Goal: Find contact information: Find contact information

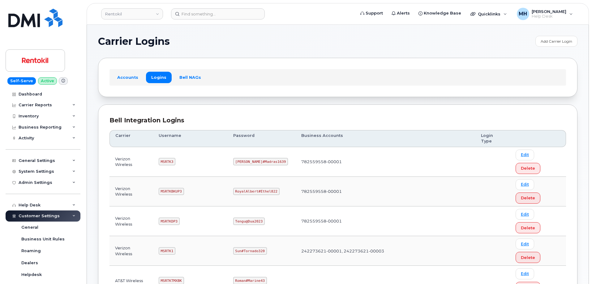
scroll to position [113, 0]
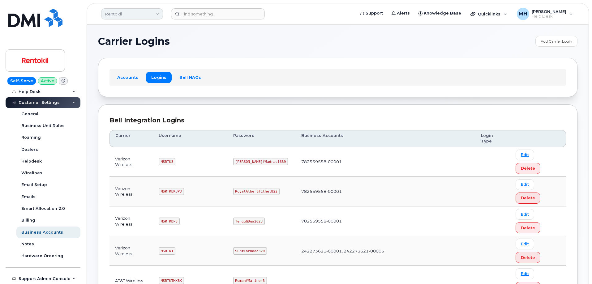
click at [130, 11] on link "Rentokil" at bounding box center [132, 13] width 62 height 11
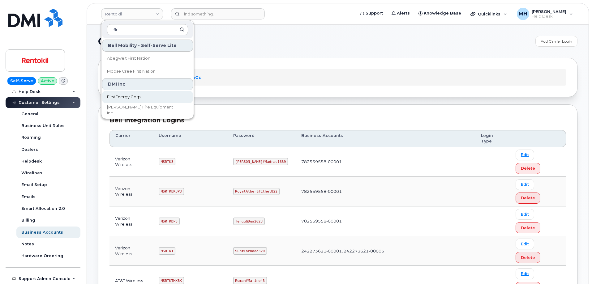
type input "fir"
click at [122, 101] on link "FirstEnergy Corp" at bounding box center [147, 97] width 91 height 12
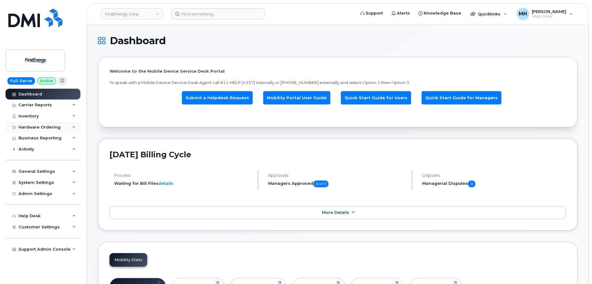
click at [58, 125] on div "Hardware Ordering" at bounding box center [43, 127] width 75 height 11
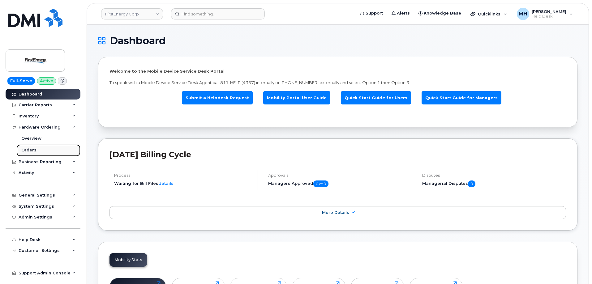
click at [48, 150] on link "Orders" at bounding box center [48, 150] width 64 height 12
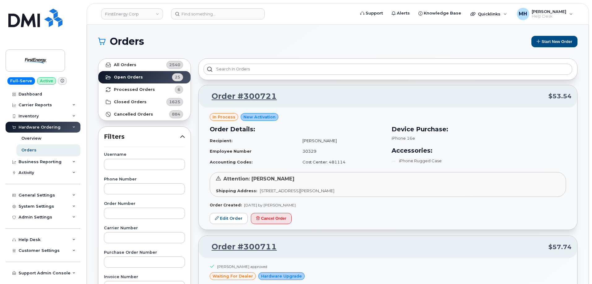
click at [223, 21] on header "FirstEnergy Corp Support Alerts Knowledge Base Quicklinks Suspend / Cancel Devi…" at bounding box center [338, 14] width 502 height 22
click at [223, 16] on input at bounding box center [218, 13] width 94 height 11
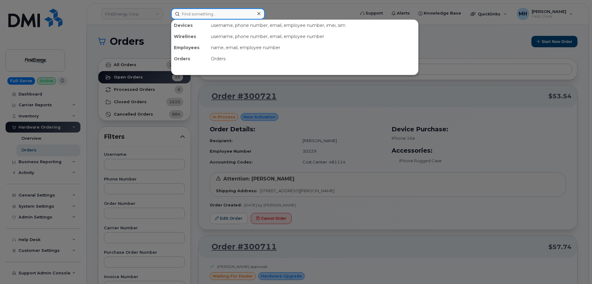
paste input "[PERSON_NAME]"
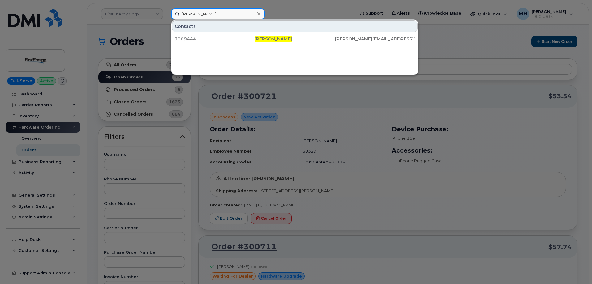
drag, startPoint x: 214, startPoint y: 12, endPoint x: 132, endPoint y: 20, distance: 82.3
click at [166, 15] on div "Gregory Slook Contacts 3009444 Gregory Slook greg.slook@savvas.com" at bounding box center [261, 13] width 190 height 11
paste input "617-894-7514"
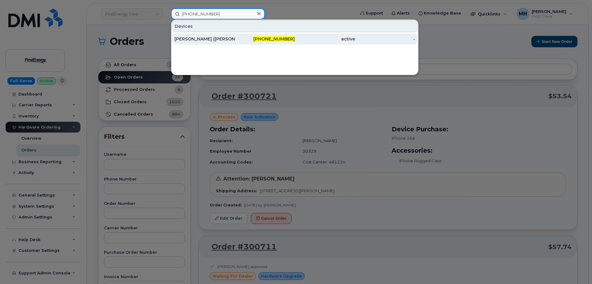
type input "617-894-7514"
click at [257, 39] on div "617-894-7514" at bounding box center [265, 39] width 60 height 6
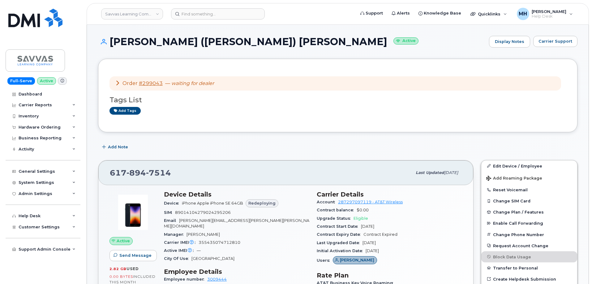
click at [551, 49] on div "[PERSON_NAME] ([PERSON_NAME]) [PERSON_NAME] Active Display Notes Carrier Support" at bounding box center [337, 47] width 479 height 23
click at [553, 43] on span "Carrier Support" at bounding box center [555, 41] width 34 height 6
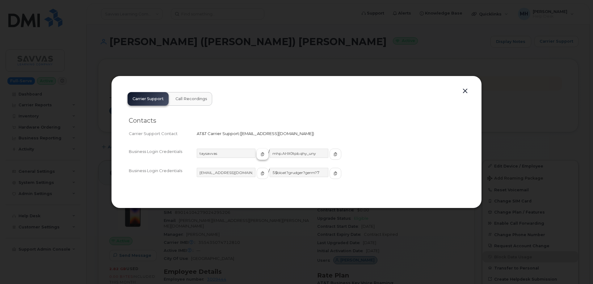
click at [261, 153] on icon "button" at bounding box center [263, 154] width 4 height 4
click at [330, 153] on button "button" at bounding box center [336, 154] width 12 height 11
click at [257, 174] on button "button" at bounding box center [263, 173] width 12 height 11
click at [330, 177] on button "button" at bounding box center [336, 173] width 12 height 11
click at [473, 91] on div "Carrier Support Call Recordings Contacts Carrier Support Contact AT&T Carrier S…" at bounding box center [296, 142] width 371 height 133
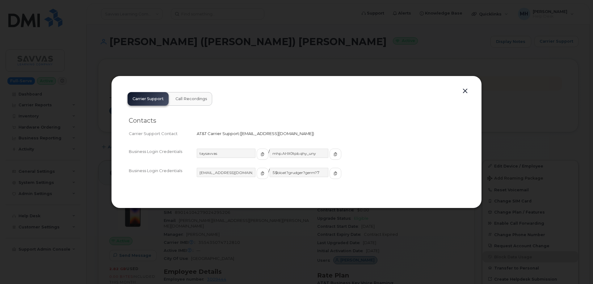
click at [467, 91] on button "button" at bounding box center [465, 91] width 9 height 9
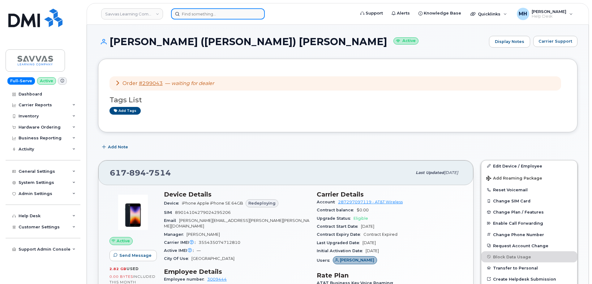
click at [210, 15] on input at bounding box center [218, 13] width 94 height 11
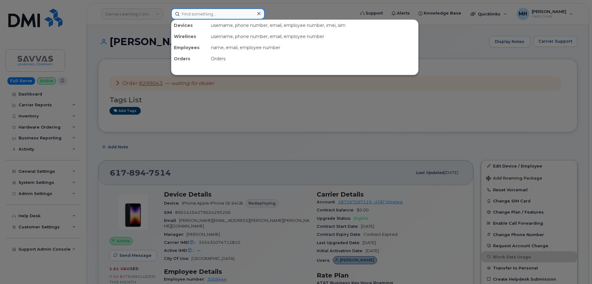
paste input "Krista Hyer"
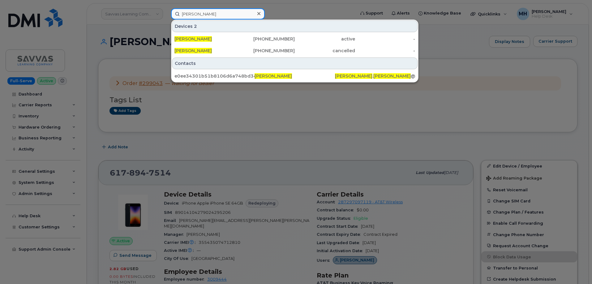
type input "Krista Hyer"
click at [213, 36] on div "KRISTA HYER" at bounding box center [204, 39] width 60 height 6
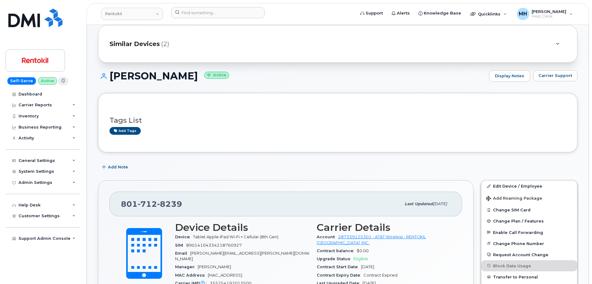
scroll to position [62, 0]
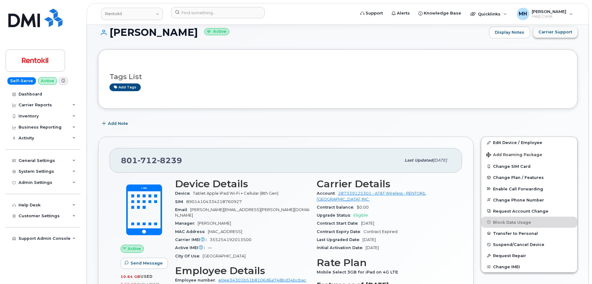
click at [549, 35] on span "Carrier Support" at bounding box center [555, 32] width 34 height 6
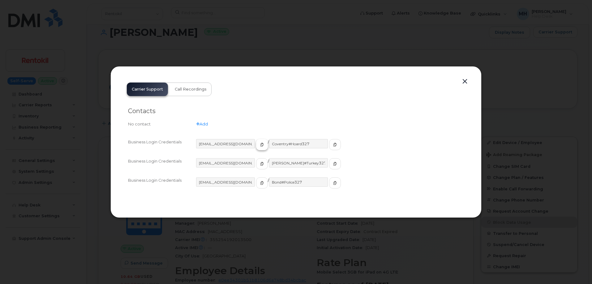
click at [259, 145] on span "button" at bounding box center [262, 145] width 6 height 6
click at [333, 145] on icon "button" at bounding box center [335, 145] width 4 height 4
click at [465, 81] on button "button" at bounding box center [464, 81] width 9 height 9
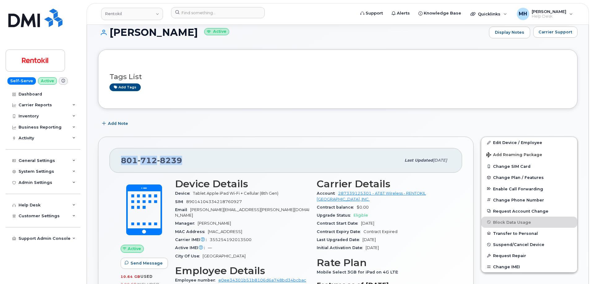
drag, startPoint x: 197, startPoint y: 158, endPoint x: 120, endPoint y: 157, distance: 77.0
click at [120, 157] on div "801 712 8239 Last updated Aug 22, 2025" at bounding box center [285, 160] width 352 height 25
copy span "801 712 8239"
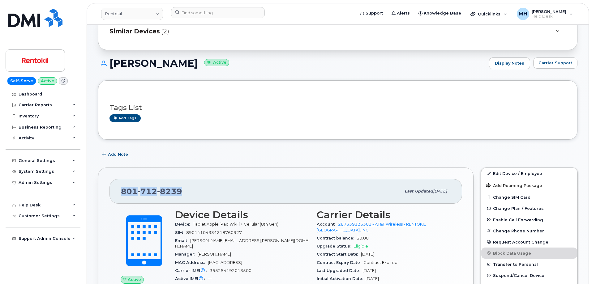
scroll to position [155, 0]
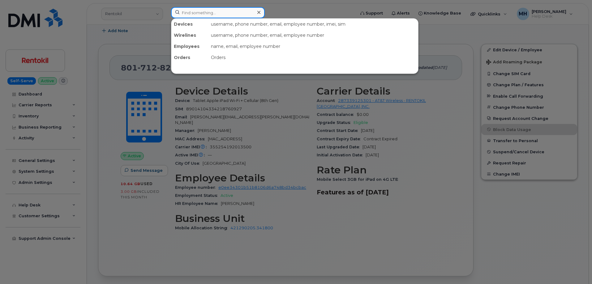
click at [222, 15] on input at bounding box center [218, 12] width 94 height 11
paste input "204-791-4678"
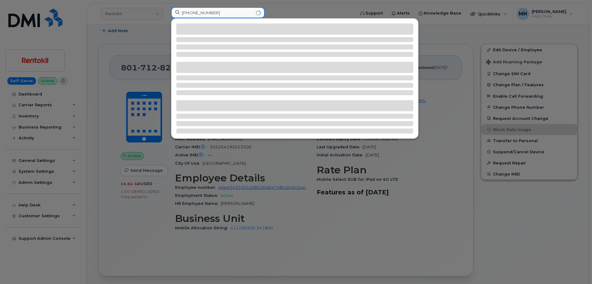
type input "204-791-4678"
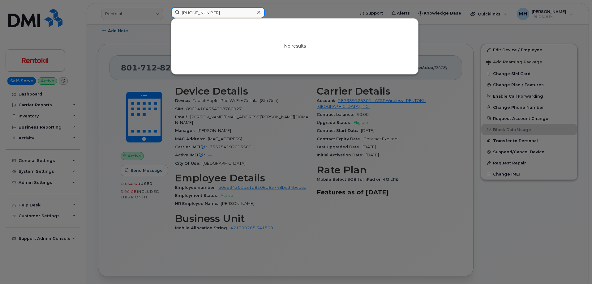
drag, startPoint x: 187, startPoint y: 11, endPoint x: 162, endPoint y: 11, distance: 24.7
click at [166, 11] on div "204-791-4678 No results" at bounding box center [261, 14] width 190 height 14
click at [135, 13] on div at bounding box center [296, 142] width 592 height 284
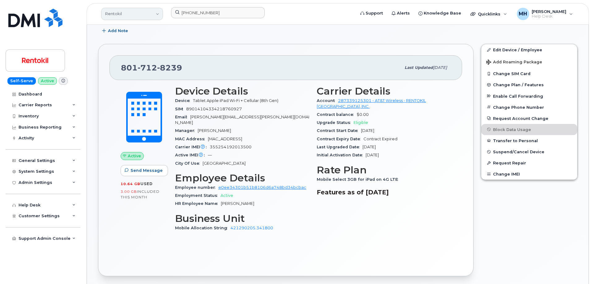
click at [135, 14] on link "Rentokil" at bounding box center [132, 14] width 62 height 12
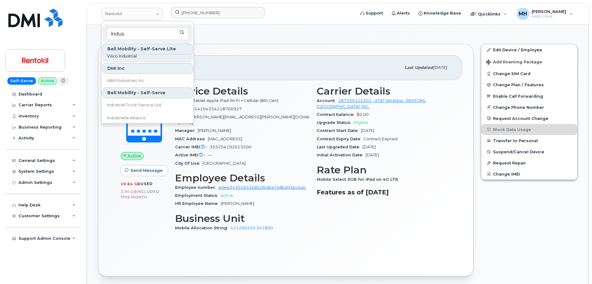
scroll to position [62, 0]
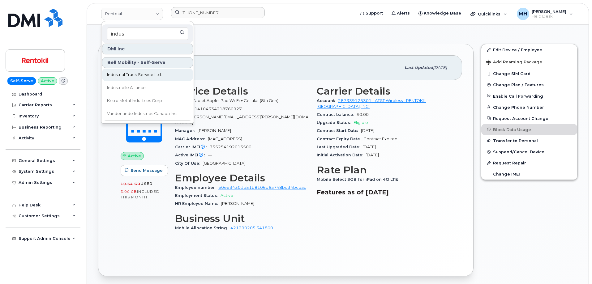
type input "indus"
click at [168, 75] on link "Industrial Truck Service Ltd." at bounding box center [147, 75] width 91 height 12
